Goal: Complete application form

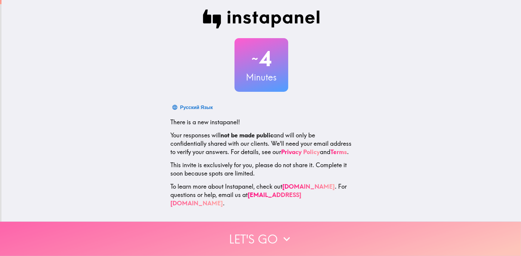
click at [246, 232] on button "Let's go" at bounding box center [260, 239] width 521 height 34
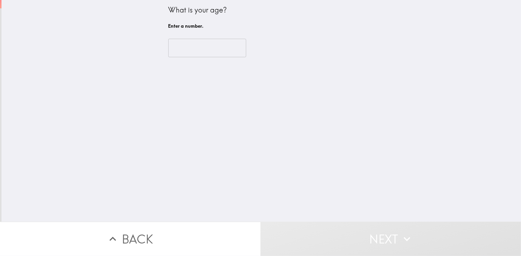
click at [179, 49] on input "number" at bounding box center [207, 48] width 78 height 18
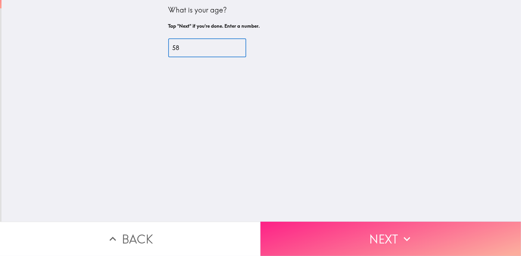
type input "58"
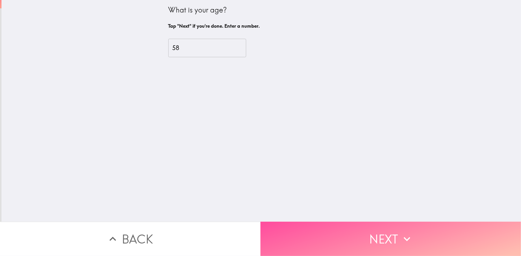
drag, startPoint x: 351, startPoint y: 233, endPoint x: 325, endPoint y: 201, distance: 41.2
click at [351, 233] on button "Next" at bounding box center [390, 239] width 260 height 34
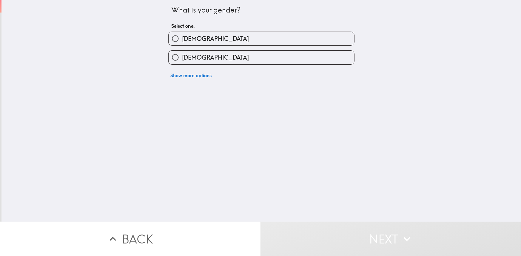
click at [182, 40] on span "[DEMOGRAPHIC_DATA]" at bounding box center [215, 39] width 67 height 8
click at [179, 40] on input "[DEMOGRAPHIC_DATA]" at bounding box center [175, 38] width 13 height 13
radio input "true"
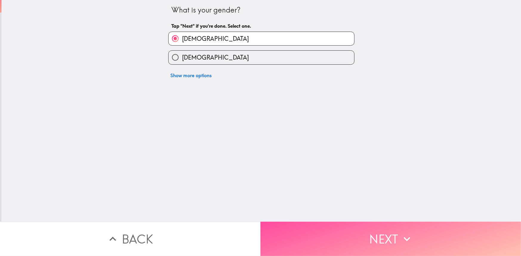
drag, startPoint x: 320, startPoint y: 235, endPoint x: 315, endPoint y: 216, distance: 19.9
click at [320, 233] on button "Next" at bounding box center [390, 239] width 260 height 34
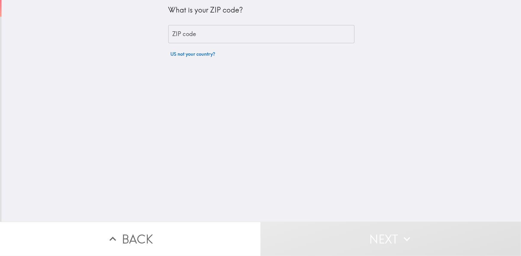
click at [187, 32] on input "ZIP code" at bounding box center [261, 34] width 186 height 18
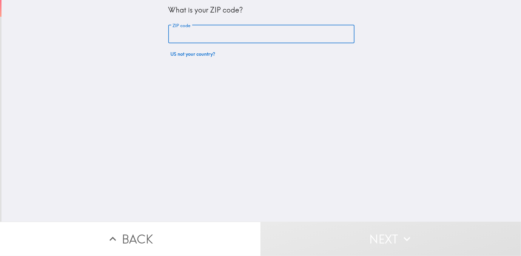
type input "11375"
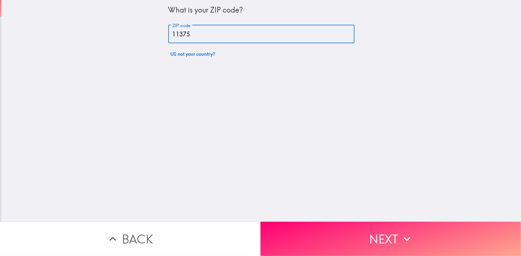
click at [315, 235] on button "Next" at bounding box center [390, 239] width 260 height 34
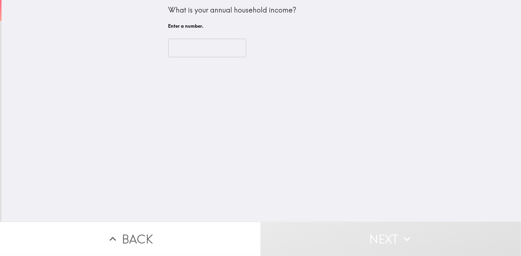
click at [191, 42] on input "number" at bounding box center [207, 48] width 78 height 18
click at [193, 53] on input "number" at bounding box center [207, 48] width 78 height 18
type input "5"
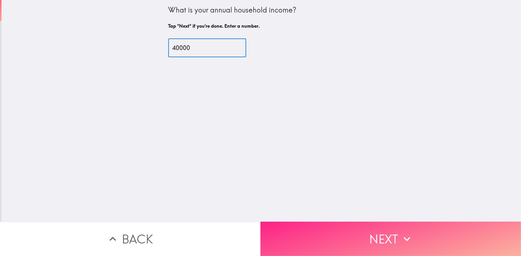
type input "40000"
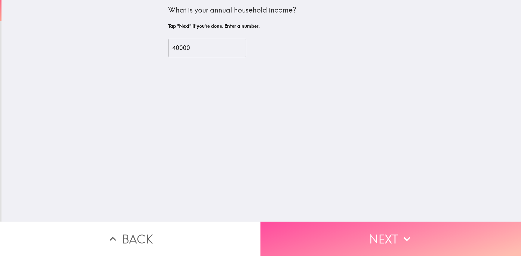
drag, startPoint x: 313, startPoint y: 224, endPoint x: 281, endPoint y: 189, distance: 47.7
click at [312, 224] on button "Next" at bounding box center [390, 239] width 260 height 34
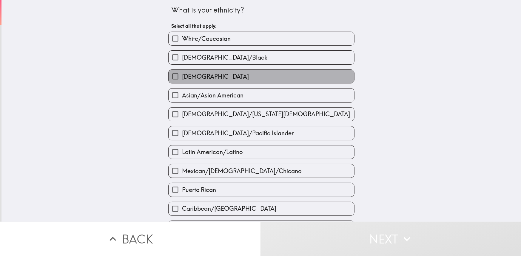
drag, startPoint x: 202, startPoint y: 76, endPoint x: 244, endPoint y: 99, distance: 48.0
click at [202, 76] on label "[DEMOGRAPHIC_DATA]" at bounding box center [262, 76] width 186 height 13
click at [182, 76] on input "[DEMOGRAPHIC_DATA]" at bounding box center [175, 76] width 13 height 13
checkbox input "true"
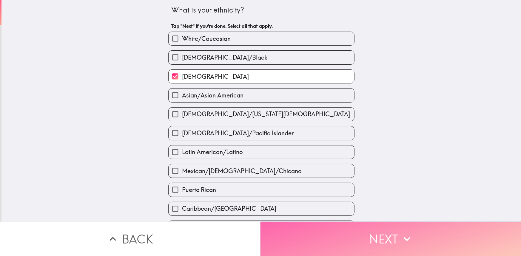
click at [314, 239] on button "Next" at bounding box center [390, 239] width 260 height 34
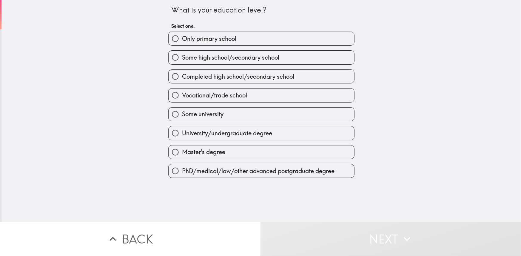
click at [185, 77] on span "Completed high school/secondary school" at bounding box center [238, 76] width 112 height 8
click at [182, 77] on input "Completed high school/secondary school" at bounding box center [175, 76] width 13 height 13
radio input "true"
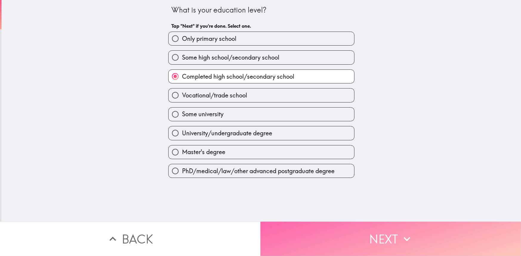
drag, startPoint x: 304, startPoint y: 235, endPoint x: 284, endPoint y: 206, distance: 35.8
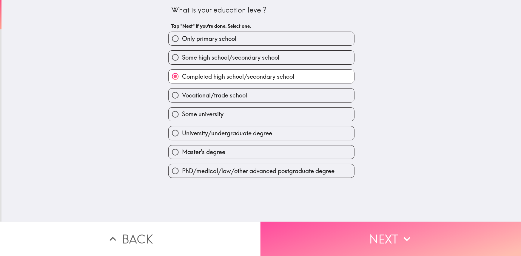
click at [304, 235] on button "Next" at bounding box center [390, 239] width 260 height 34
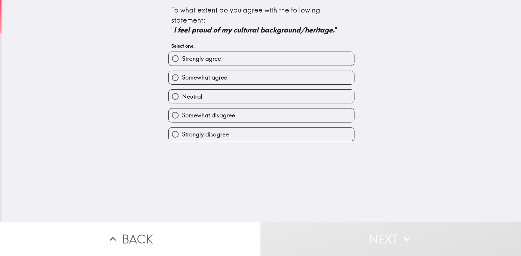
click at [193, 61] on span "Strongly agree" at bounding box center [201, 59] width 39 height 8
click at [182, 61] on input "Strongly agree" at bounding box center [175, 58] width 13 height 13
radio input "true"
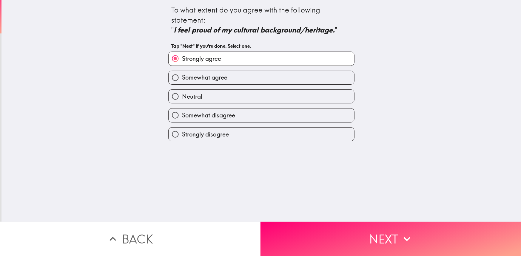
drag, startPoint x: 309, startPoint y: 243, endPoint x: 290, endPoint y: 219, distance: 31.0
click at [309, 243] on button "Next" at bounding box center [390, 239] width 260 height 34
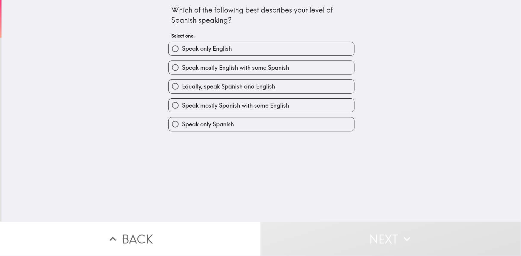
click at [192, 69] on span "Speak mostly English with some Spanish" at bounding box center [235, 68] width 107 height 8
click at [182, 69] on input "Speak mostly English with some Spanish" at bounding box center [175, 67] width 13 height 13
radio input "true"
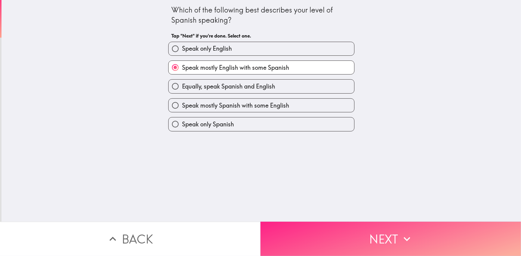
click at [297, 234] on button "Next" at bounding box center [390, 239] width 260 height 34
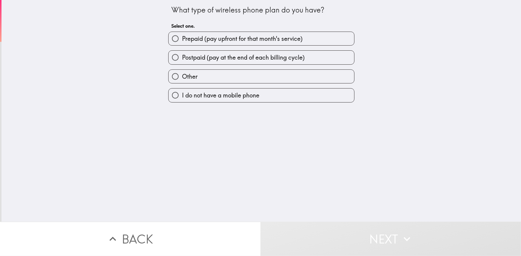
click at [208, 41] on span "Prepaid (pay upfront for that month's service)" at bounding box center [242, 39] width 121 height 8
click at [182, 41] on input "Prepaid (pay upfront for that month's service)" at bounding box center [175, 38] width 13 height 13
radio input "true"
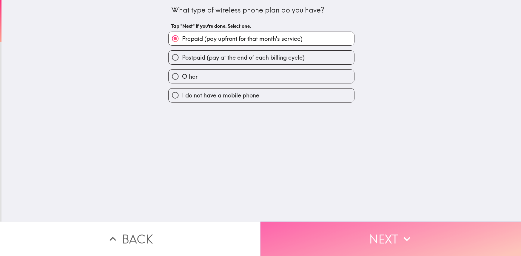
click at [298, 234] on button "Next" at bounding box center [390, 239] width 260 height 34
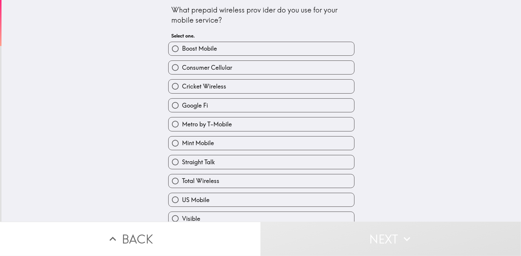
click at [199, 125] on span "Metro by T-Mobile" at bounding box center [207, 124] width 50 height 8
click at [182, 125] on input "Metro by T-Mobile" at bounding box center [175, 124] width 13 height 13
radio input "true"
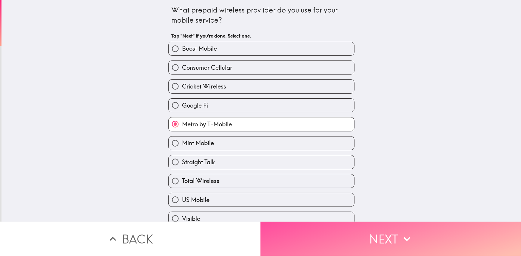
drag, startPoint x: 291, startPoint y: 235, endPoint x: 282, endPoint y: 224, distance: 14.6
click at [291, 234] on button "Next" at bounding box center [390, 239] width 260 height 34
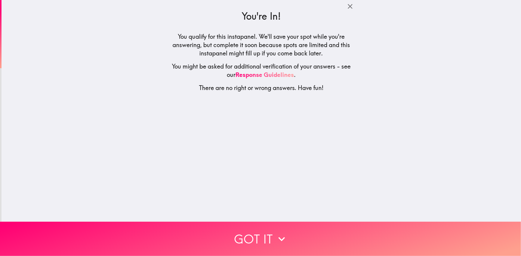
click at [253, 234] on button "Got it" at bounding box center [260, 239] width 521 height 34
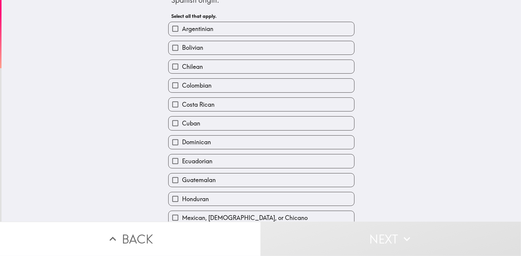
click at [209, 155] on label "Ecuadorian" at bounding box center [262, 161] width 186 height 13
click at [182, 155] on input "Ecuadorian" at bounding box center [175, 161] width 13 height 13
checkbox input "true"
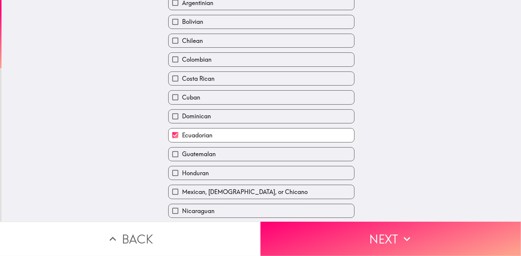
scroll to position [89, 0]
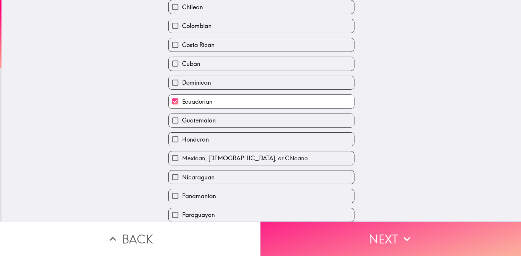
click at [308, 234] on button "Next" at bounding box center [390, 239] width 260 height 34
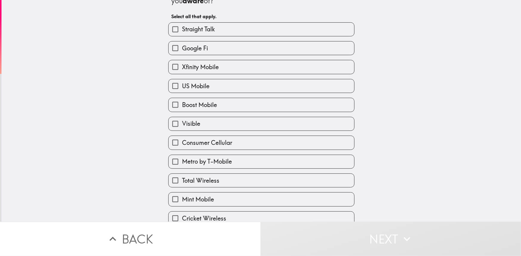
scroll to position [30, 0]
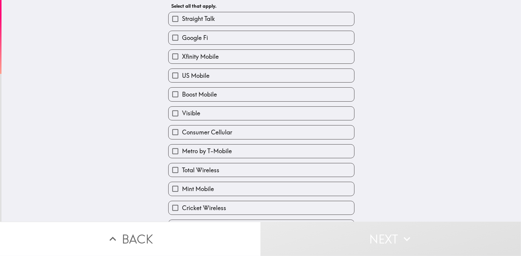
drag, startPoint x: 235, startPoint y: 150, endPoint x: 253, endPoint y: 164, distance: 23.0
click at [235, 150] on label "Metro by T-Mobile" at bounding box center [262, 151] width 186 height 13
click at [182, 150] on input "Metro by T-Mobile" at bounding box center [175, 151] width 13 height 13
checkbox input "true"
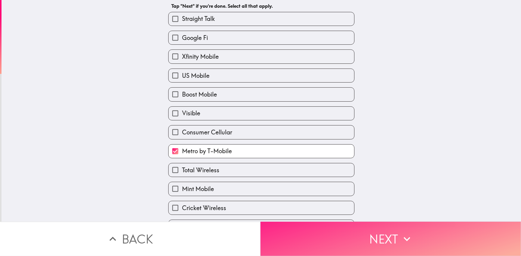
click at [289, 233] on button "Next" at bounding box center [390, 239] width 260 height 34
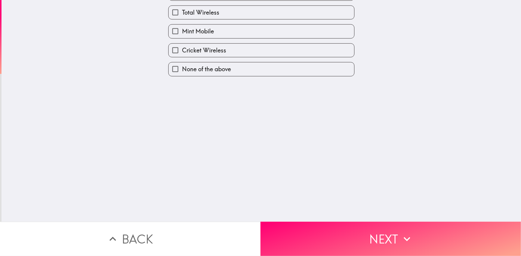
scroll to position [0, 0]
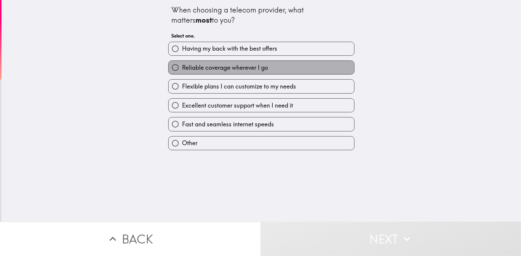
click at [199, 66] on span "Reliable coverage wherever I go" at bounding box center [225, 68] width 86 height 8
click at [182, 66] on input "Reliable coverage wherever I go" at bounding box center [175, 67] width 13 height 13
radio input "true"
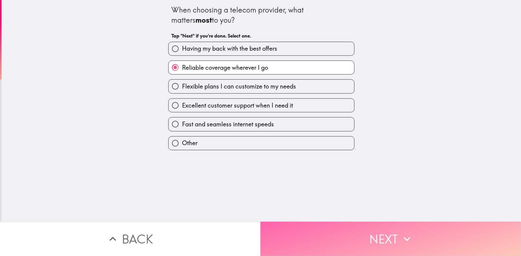
click at [289, 228] on button "Next" at bounding box center [390, 239] width 260 height 34
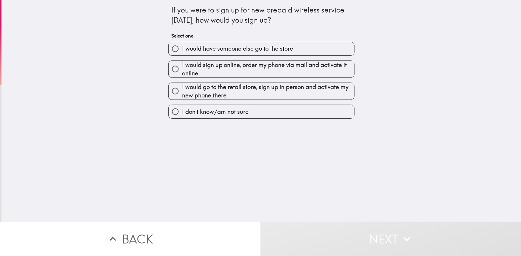
click at [200, 51] on span "I would have someone else go to the store" at bounding box center [237, 48] width 111 height 8
click at [182, 51] on input "I would have someone else go to the store" at bounding box center [175, 48] width 13 height 13
radio input "true"
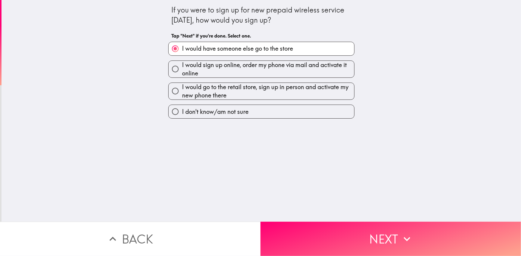
click at [300, 222] on button "Next" at bounding box center [390, 239] width 260 height 34
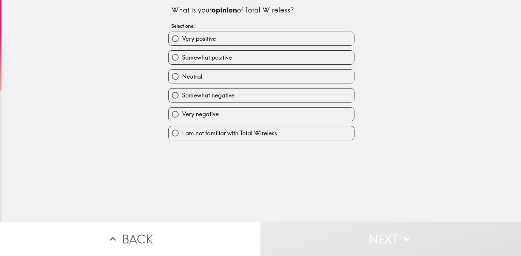
click at [197, 39] on span "Very positive" at bounding box center [199, 39] width 34 height 8
click at [182, 39] on input "Very positive" at bounding box center [175, 38] width 13 height 13
radio input "true"
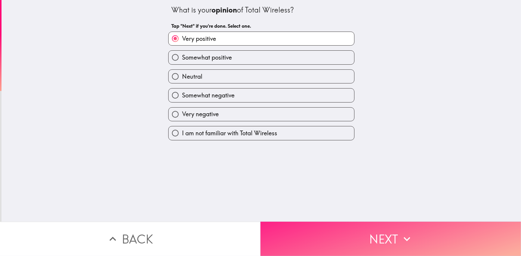
drag, startPoint x: 299, startPoint y: 237, endPoint x: 296, endPoint y: 233, distance: 4.7
click at [299, 236] on button "Next" at bounding box center [390, 239] width 260 height 34
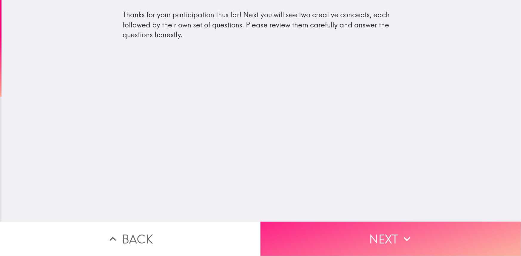
click at [329, 232] on button "Next" at bounding box center [390, 239] width 260 height 34
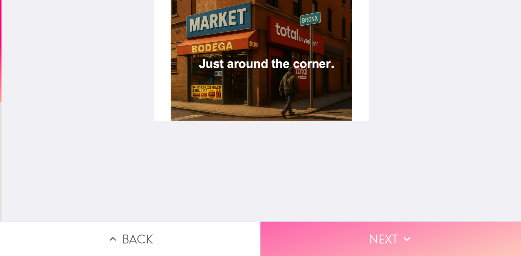
click at [349, 233] on button "Next" at bounding box center [390, 239] width 260 height 34
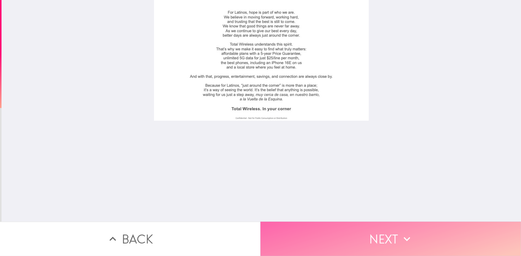
click at [360, 232] on button "Next" at bounding box center [390, 239] width 260 height 34
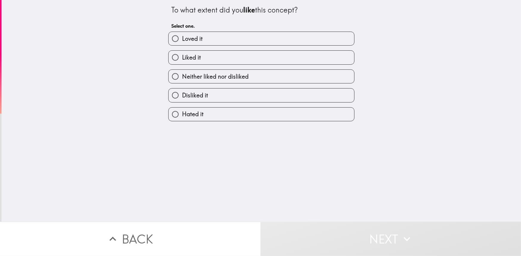
click at [176, 57] on input "Liked it" at bounding box center [175, 57] width 13 height 13
radio input "true"
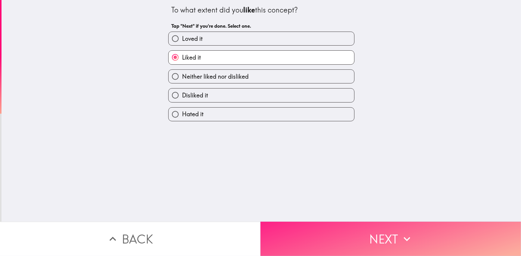
click at [328, 235] on button "Next" at bounding box center [390, 239] width 260 height 34
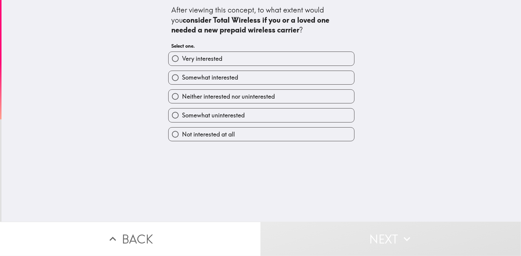
click at [185, 76] on span "Somewhat interested" at bounding box center [210, 77] width 56 height 8
click at [182, 76] on input "Somewhat interested" at bounding box center [175, 77] width 13 height 13
radio input "true"
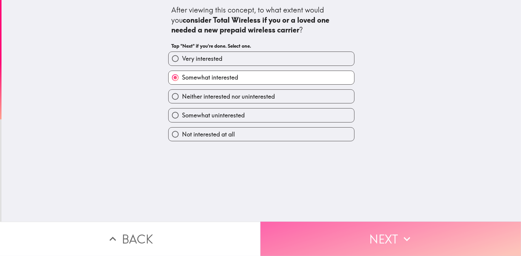
click at [308, 230] on button "Next" at bounding box center [390, 239] width 260 height 34
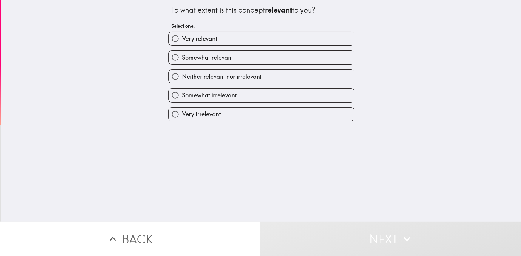
click at [186, 55] on span "Somewhat relevant" at bounding box center [207, 57] width 51 height 8
click at [182, 55] on input "Somewhat relevant" at bounding box center [175, 57] width 13 height 13
radio input "true"
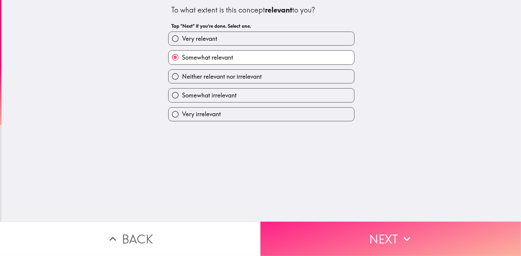
click at [314, 239] on button "Next" at bounding box center [390, 239] width 260 height 34
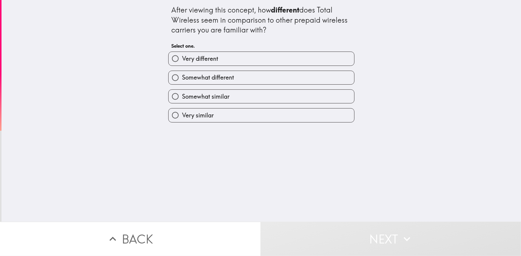
click at [202, 80] on span "Somewhat different" at bounding box center [208, 77] width 52 height 8
click at [182, 80] on input "Somewhat different" at bounding box center [175, 77] width 13 height 13
radio input "true"
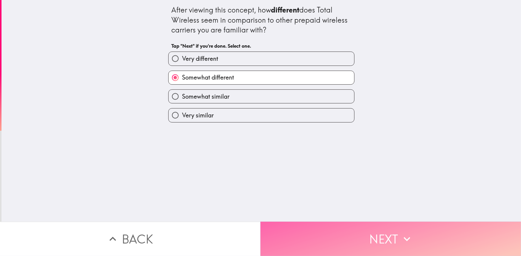
click at [312, 229] on button "Next" at bounding box center [390, 239] width 260 height 34
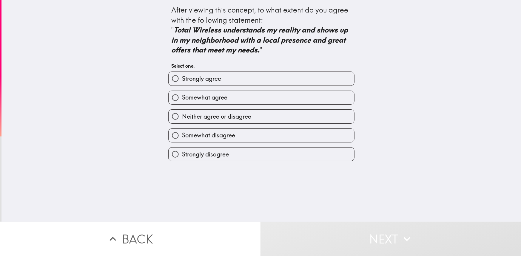
click at [190, 83] on span "Strongly agree" at bounding box center [201, 79] width 39 height 8
click at [182, 83] on input "Strongly agree" at bounding box center [175, 78] width 13 height 13
radio input "true"
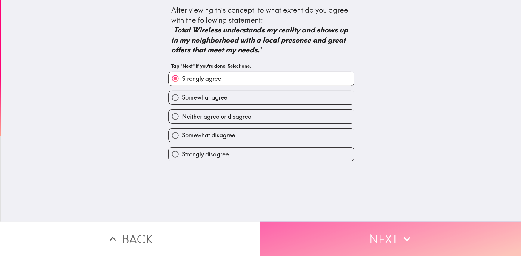
click at [313, 232] on button "Next" at bounding box center [390, 239] width 260 height 34
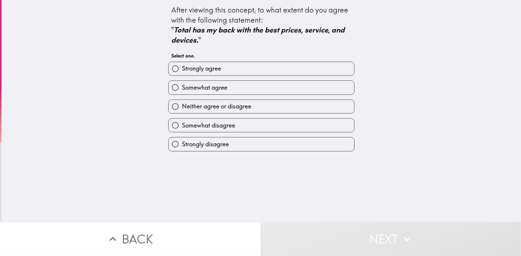
click at [207, 106] on span "Neither agree or disagree" at bounding box center [216, 106] width 69 height 8
click at [182, 106] on input "Neither agree or disagree" at bounding box center [175, 106] width 13 height 13
radio input "true"
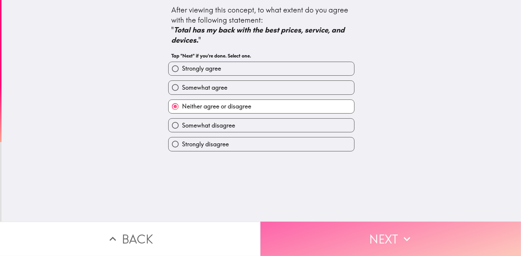
drag, startPoint x: 319, startPoint y: 236, endPoint x: 310, endPoint y: 217, distance: 20.1
click at [319, 236] on button "Next" at bounding box center [390, 239] width 260 height 34
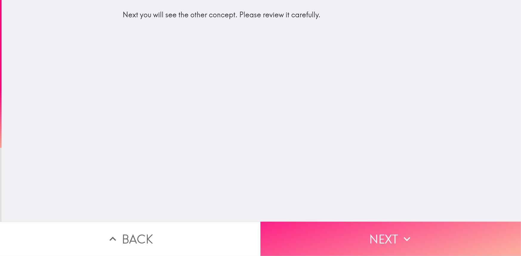
click at [365, 232] on button "Next" at bounding box center [390, 239] width 260 height 34
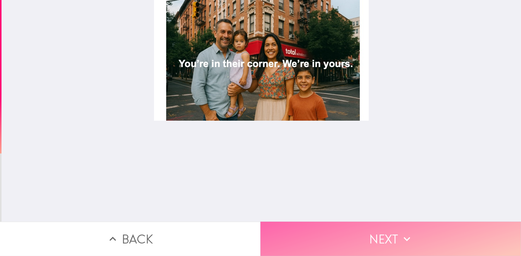
click at [396, 228] on button "Next" at bounding box center [390, 239] width 260 height 34
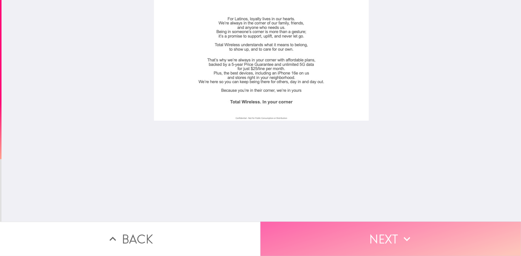
click at [310, 224] on button "Next" at bounding box center [390, 239] width 260 height 34
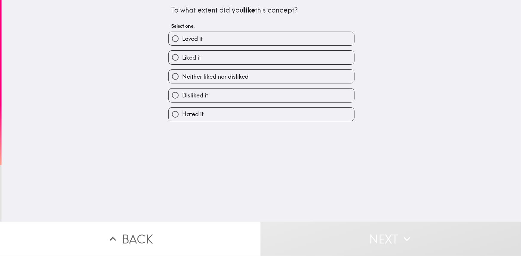
click at [185, 54] on span "Liked it" at bounding box center [191, 57] width 19 height 8
click at [182, 54] on input "Liked it" at bounding box center [175, 57] width 13 height 13
radio input "true"
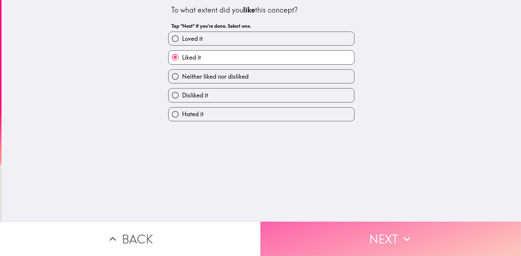
click at [292, 238] on button "Next" at bounding box center [390, 239] width 260 height 34
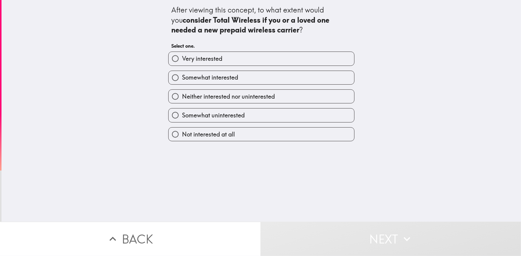
click at [204, 77] on span "Somewhat interested" at bounding box center [210, 77] width 56 height 8
click at [182, 77] on input "Somewhat interested" at bounding box center [175, 77] width 13 height 13
radio input "true"
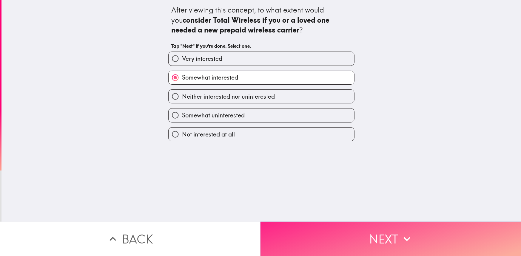
drag, startPoint x: 300, startPoint y: 227, endPoint x: 297, endPoint y: 219, distance: 8.8
click at [300, 228] on button "Next" at bounding box center [390, 239] width 260 height 34
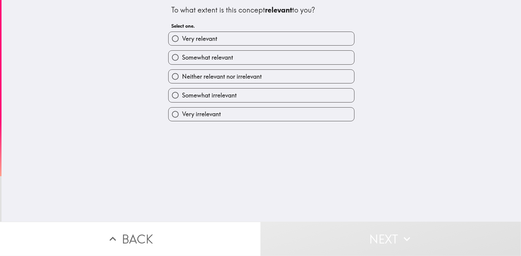
click at [206, 57] on span "Somewhat relevant" at bounding box center [207, 57] width 51 height 8
click at [182, 57] on input "Somewhat relevant" at bounding box center [175, 57] width 13 height 13
radio input "true"
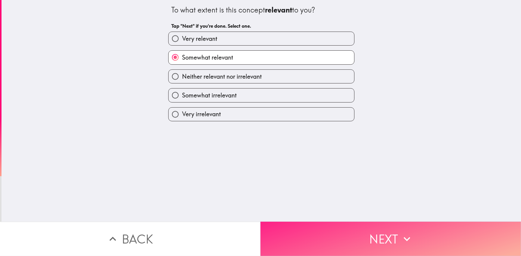
click at [297, 229] on button "Next" at bounding box center [390, 239] width 260 height 34
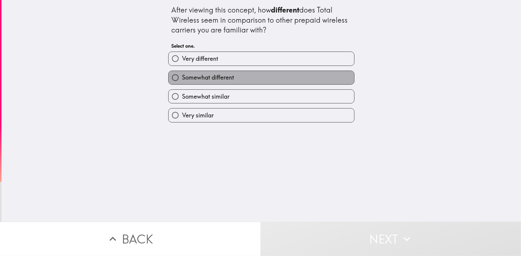
click at [189, 80] on span "Somewhat different" at bounding box center [208, 77] width 52 height 8
click at [182, 80] on input "Somewhat different" at bounding box center [175, 77] width 13 height 13
radio input "true"
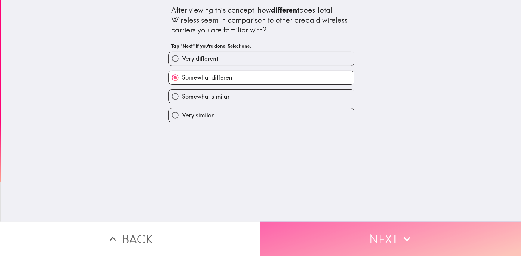
click at [294, 227] on button "Next" at bounding box center [390, 239] width 260 height 34
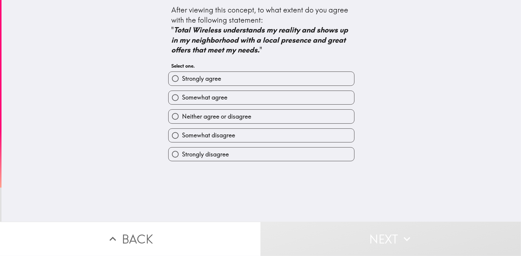
click at [194, 94] on span "Somewhat agree" at bounding box center [204, 97] width 45 height 8
click at [182, 94] on input "Somewhat agree" at bounding box center [175, 97] width 13 height 13
radio input "true"
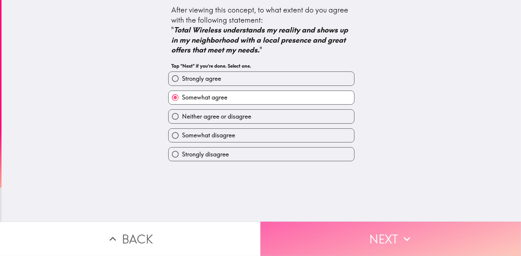
drag, startPoint x: 294, startPoint y: 231, endPoint x: 290, endPoint y: 221, distance: 10.9
click at [294, 230] on button "Next" at bounding box center [390, 239] width 260 height 34
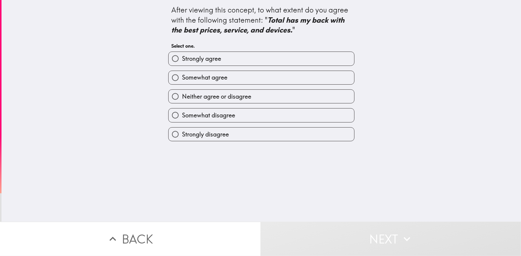
click at [182, 93] on span "Neither agree or disagree" at bounding box center [216, 96] width 69 height 8
click at [179, 93] on input "Neither agree or disagree" at bounding box center [175, 96] width 13 height 13
radio input "true"
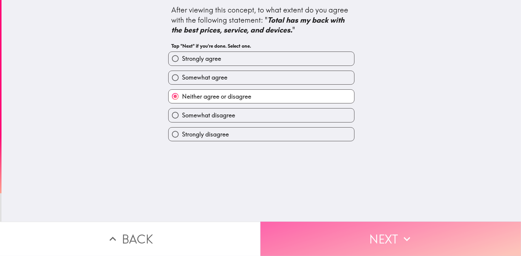
click at [301, 232] on button "Next" at bounding box center [390, 239] width 260 height 34
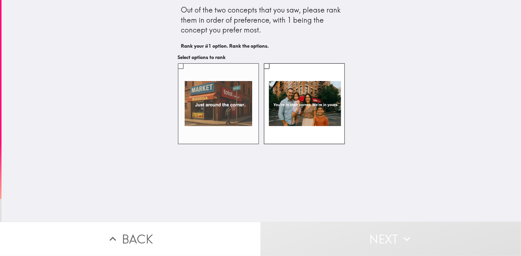
click at [178, 69] on input "checkbox" at bounding box center [180, 65] width 13 height 13
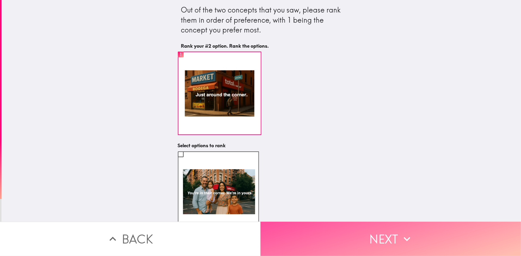
drag, startPoint x: 312, startPoint y: 236, endPoint x: 298, endPoint y: 216, distance: 24.5
click at [312, 235] on button "Next" at bounding box center [390, 239] width 260 height 34
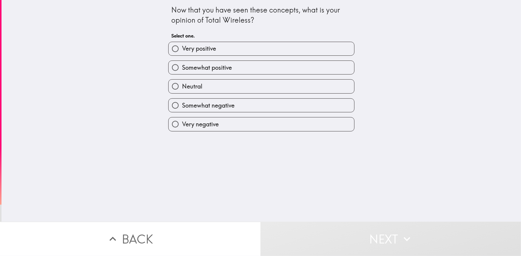
click at [191, 70] on span "Somewhat positive" at bounding box center [207, 68] width 50 height 8
click at [182, 70] on input "Somewhat positive" at bounding box center [175, 67] width 13 height 13
radio input "true"
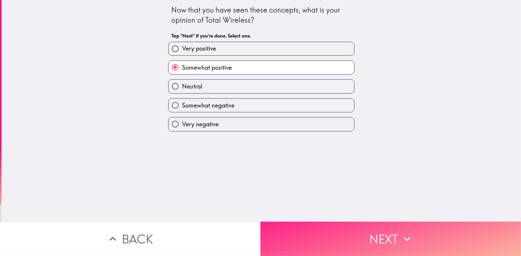
click at [299, 226] on button "Next" at bounding box center [390, 239] width 260 height 34
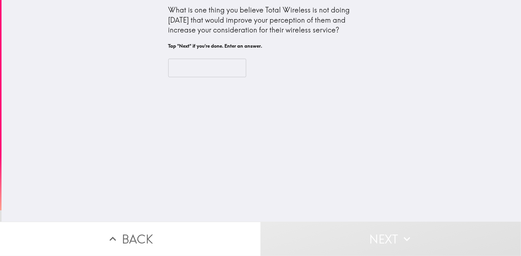
click at [185, 70] on input "text" at bounding box center [207, 68] width 78 height 18
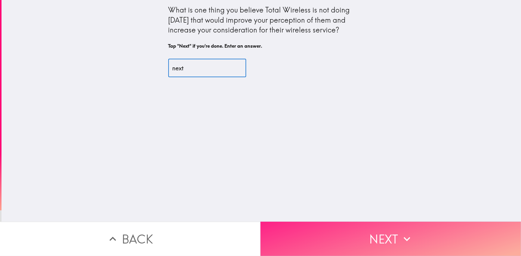
type input "next"
drag, startPoint x: 302, startPoint y: 230, endPoint x: 303, endPoint y: 225, distance: 4.9
click at [304, 227] on button "Next" at bounding box center [390, 239] width 260 height 34
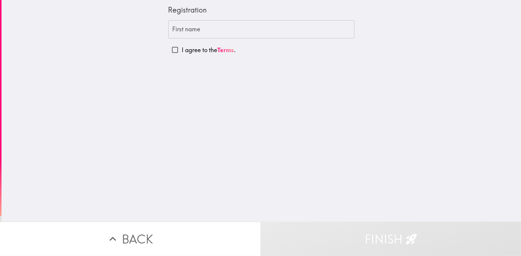
click at [173, 50] on input "I agree to the Terms ." at bounding box center [174, 49] width 13 height 13
checkbox input "true"
click at [211, 31] on input "First name" at bounding box center [261, 29] width 186 height 18
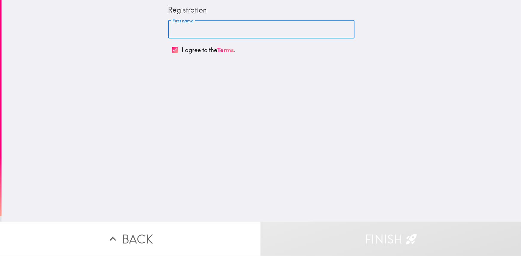
type input "[PERSON_NAME]"
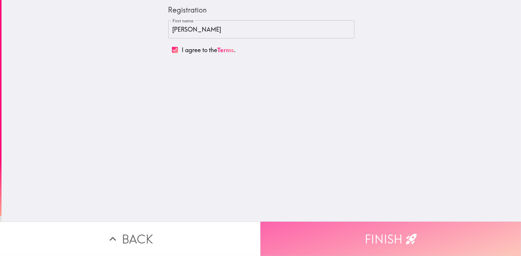
click at [333, 229] on button "Finish" at bounding box center [390, 239] width 260 height 34
